Goal: Information Seeking & Learning: Learn about a topic

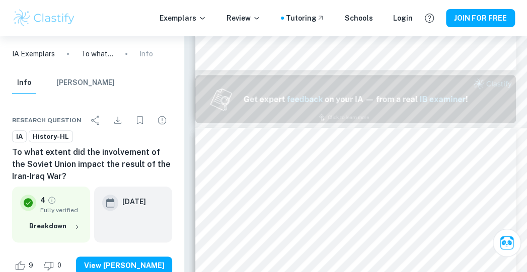
type input "2"
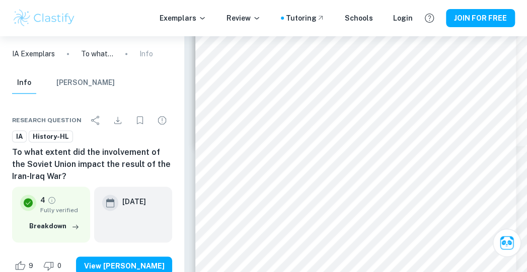
scroll to position [552, 0]
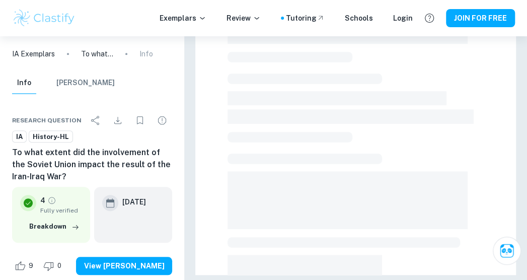
scroll to position [220, 0]
